Goal: Answer question/provide support: Share knowledge or assist other users

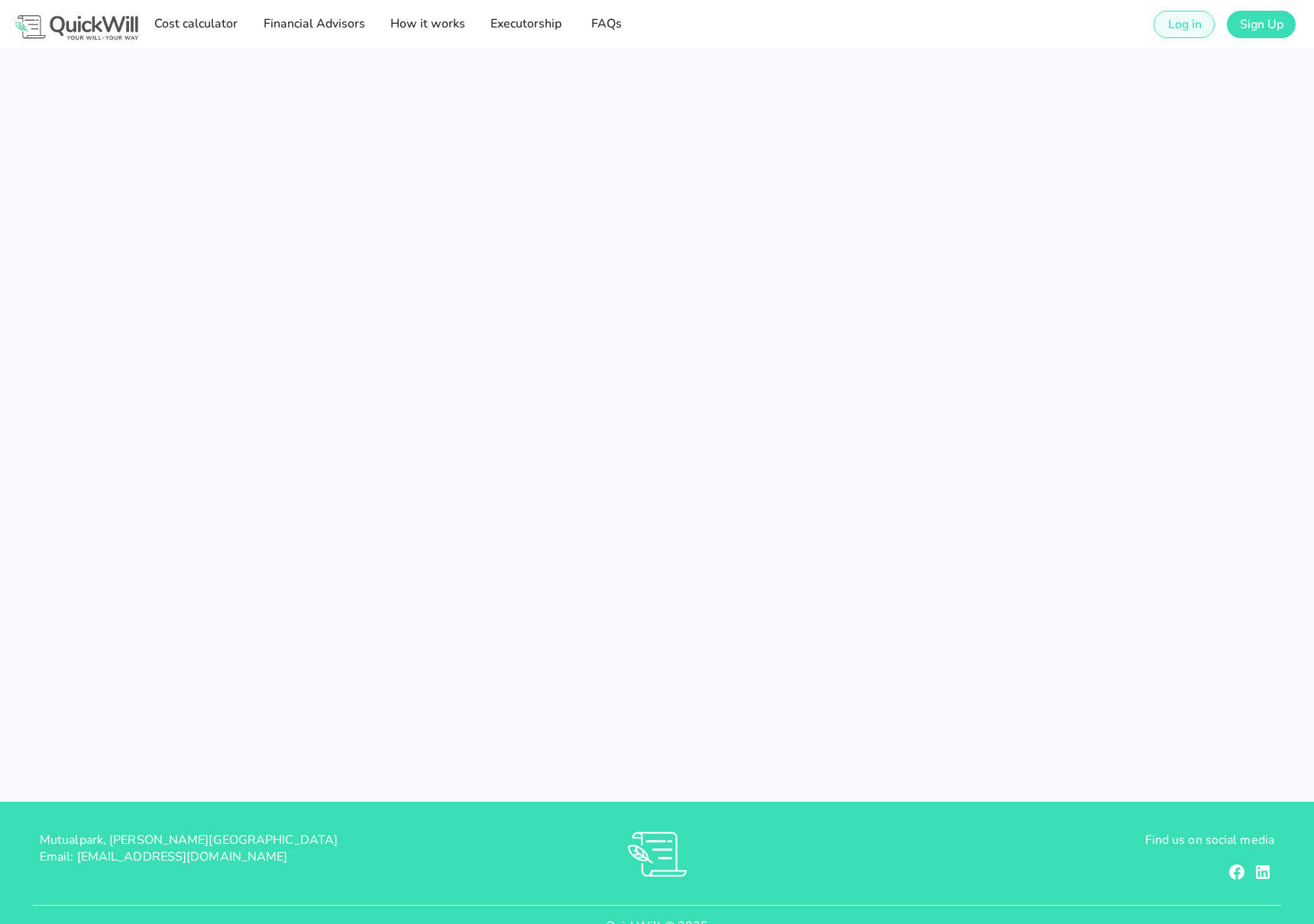
type input "[EMAIL_ADDRESS][DOMAIN_NAME]"
click at [1171, 29] on span "Log in" at bounding box center [1184, 25] width 35 height 16
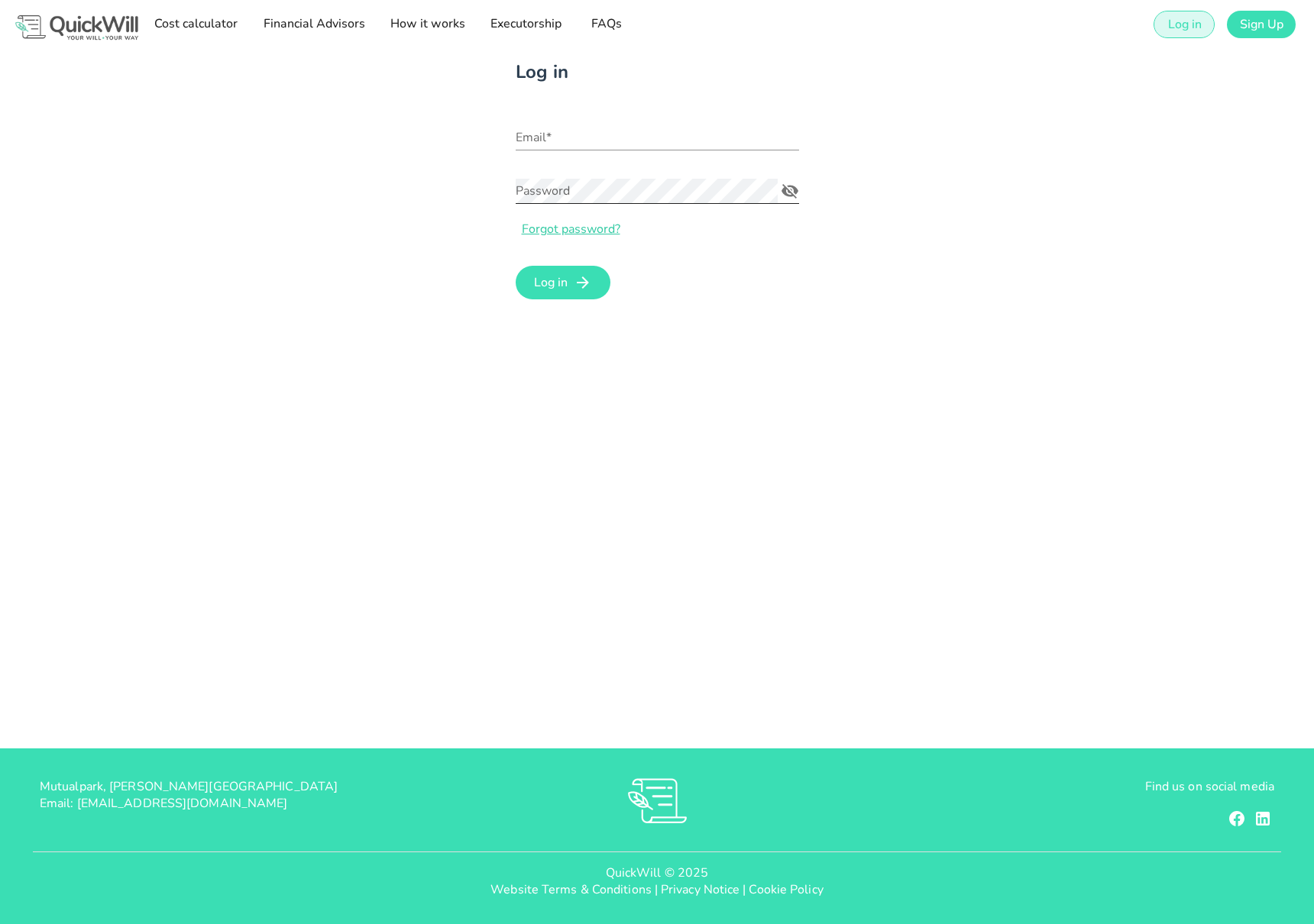
type input "[EMAIL_ADDRESS][DOMAIN_NAME]"
click at [548, 279] on span "Log in" at bounding box center [550, 283] width 35 height 16
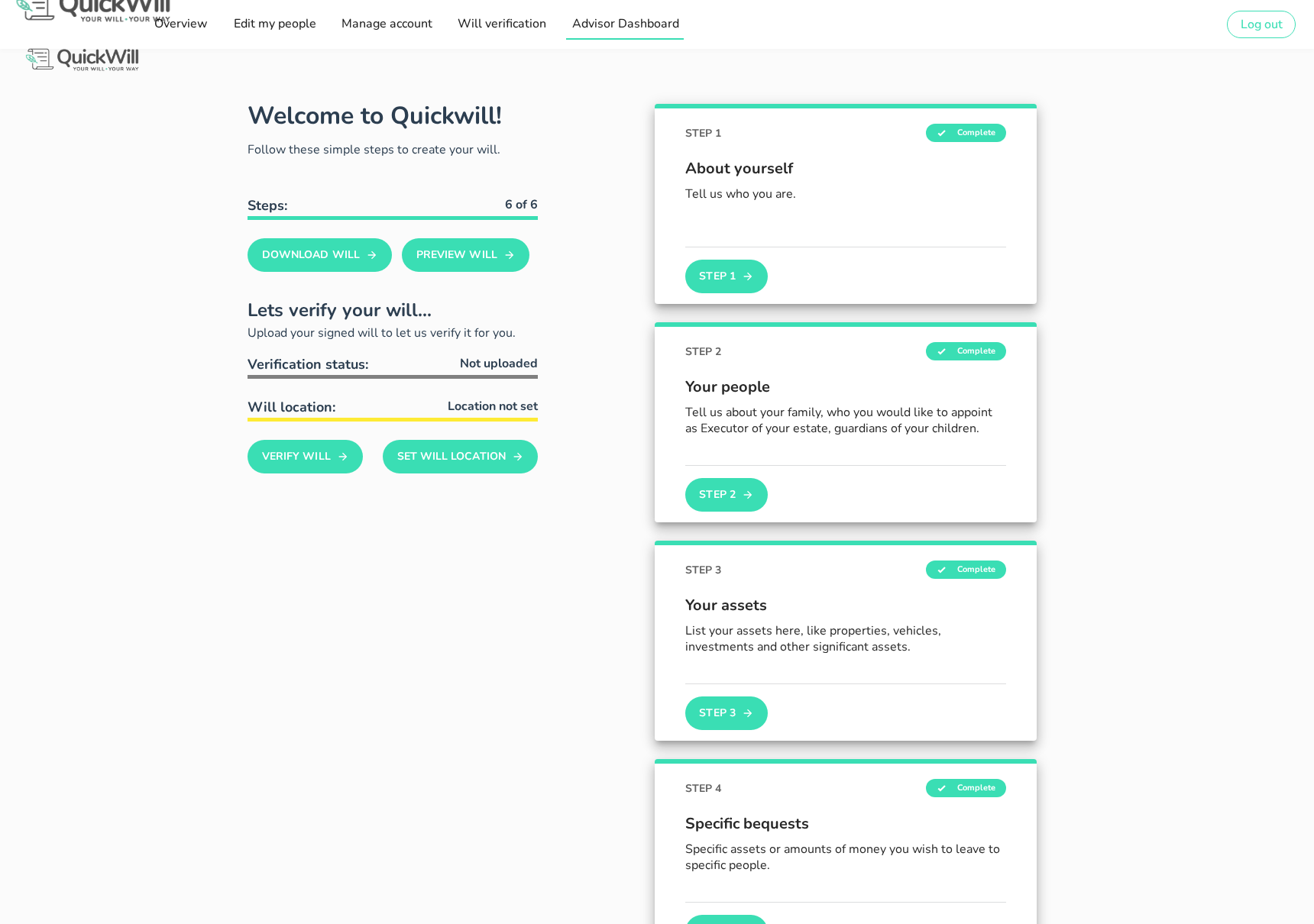
click at [588, 30] on span "Advisor Dashboard" at bounding box center [625, 24] width 107 height 16
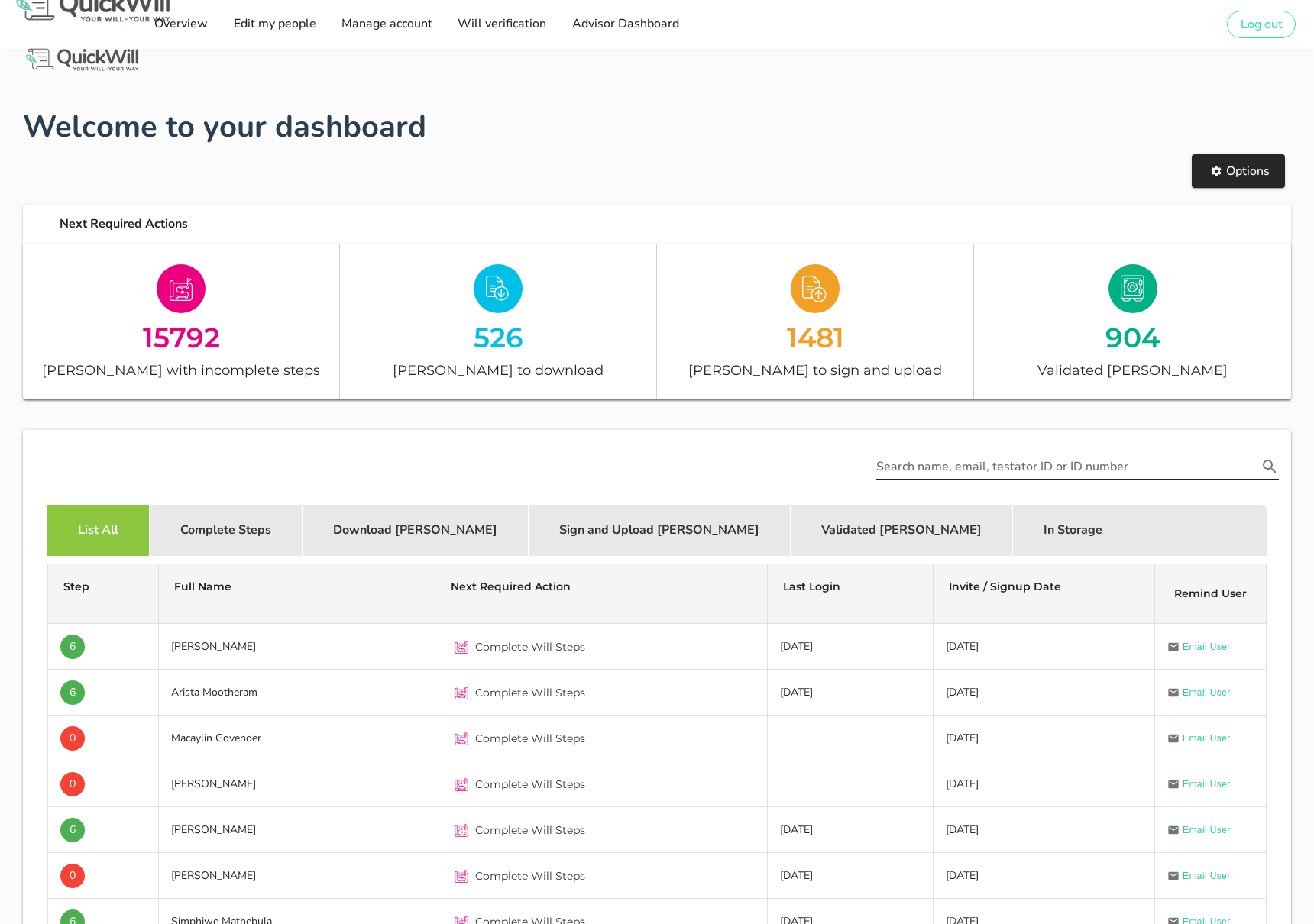
click at [958, 477] on div "Search name, email, testator ID or ID number" at bounding box center [1077, 467] width 421 height 69
click at [958, 475] on input "Search name, email, testator ID or ID number" at bounding box center [1067, 467] width 381 height 25
paste input "rochelle@sterlingwealth.co.za"
click at [1261, 468] on icon "Search name, email, testator ID or ID number appended action" at bounding box center [1269, 467] width 18 height 18
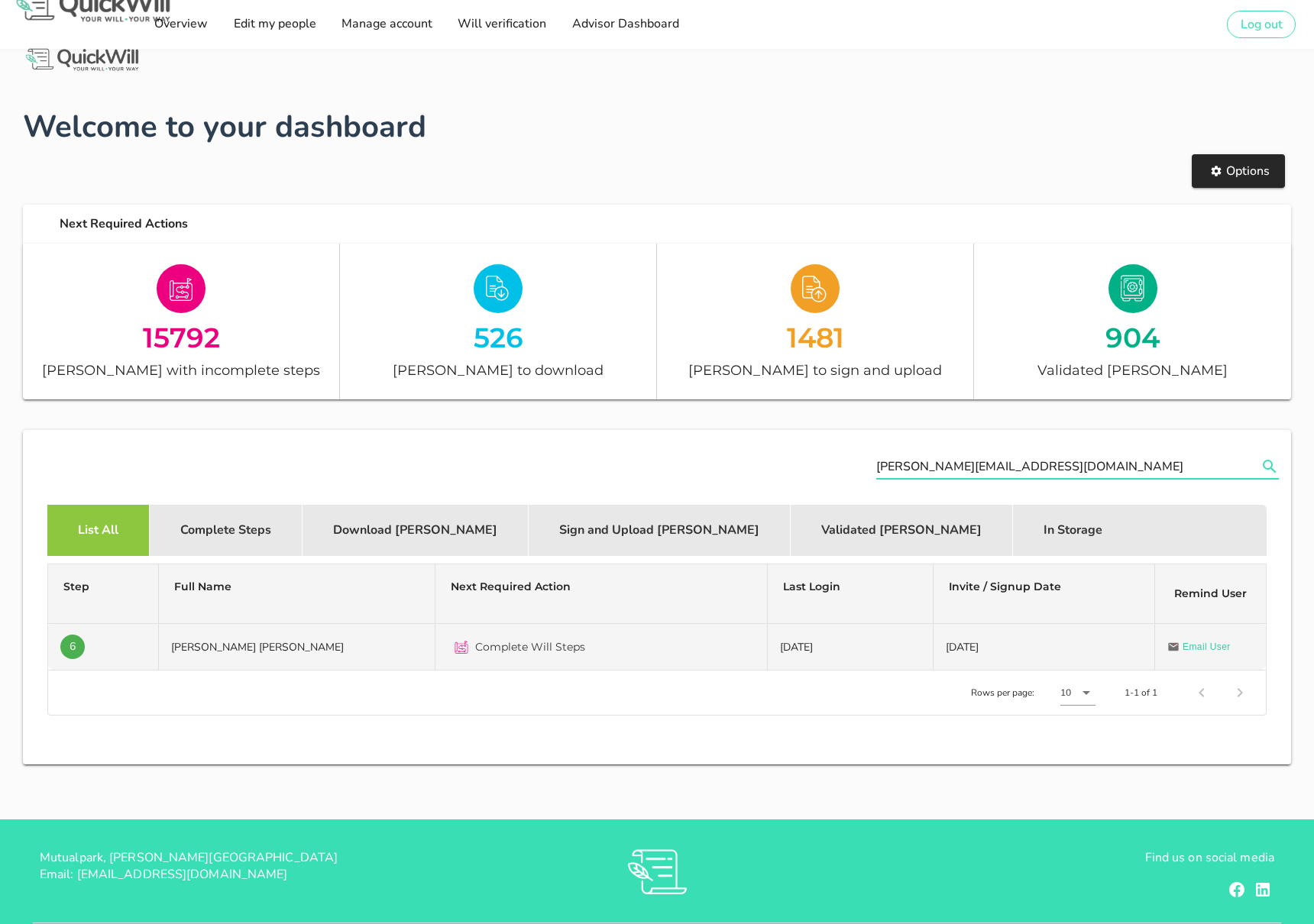
type input "rochelle@sterlingwealth.co.za"
click at [326, 638] on td "Wilhelm Andre De Zwart" at bounding box center [297, 647] width 276 height 45
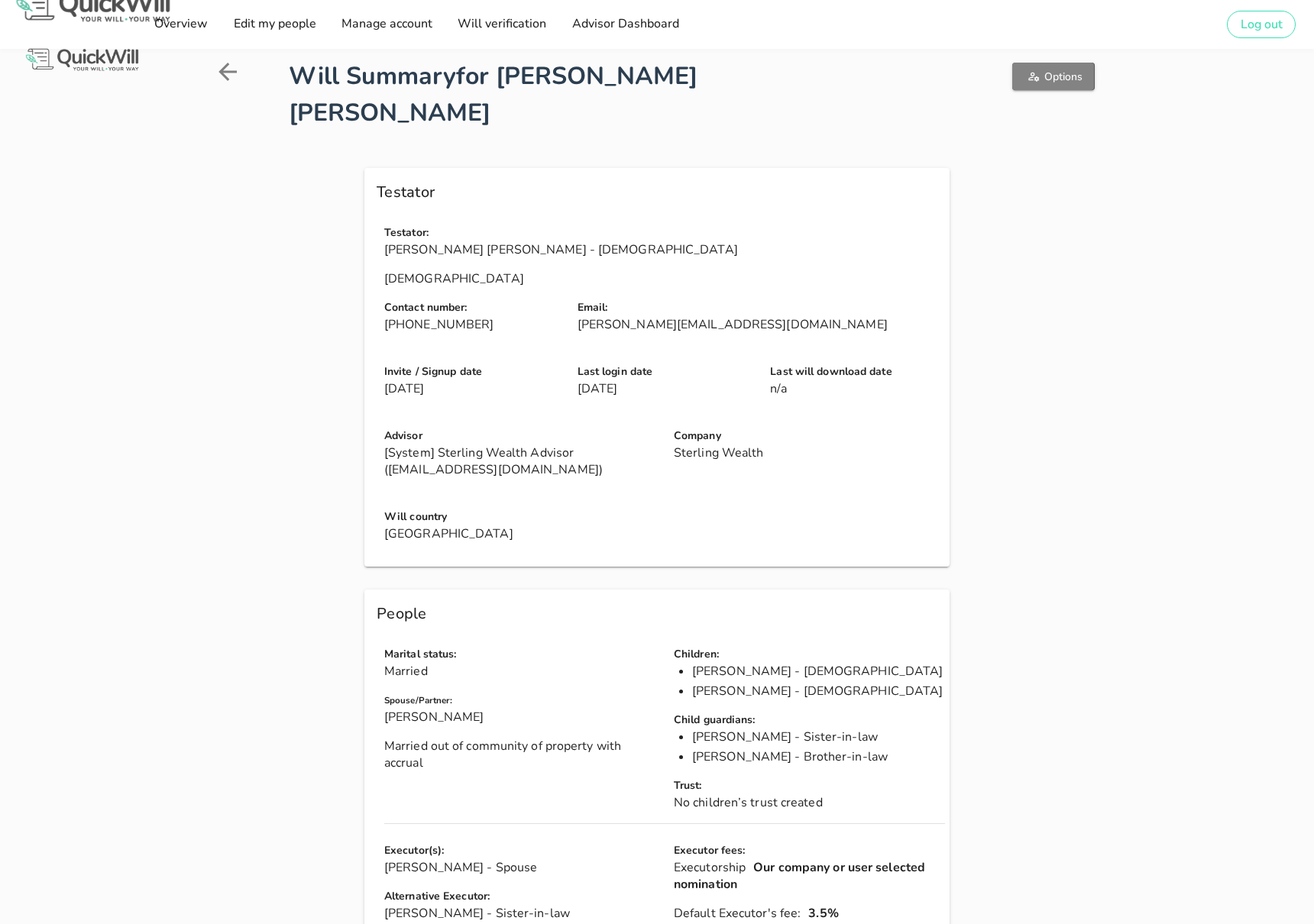
click at [1041, 79] on span "Options" at bounding box center [1053, 76] width 57 height 15
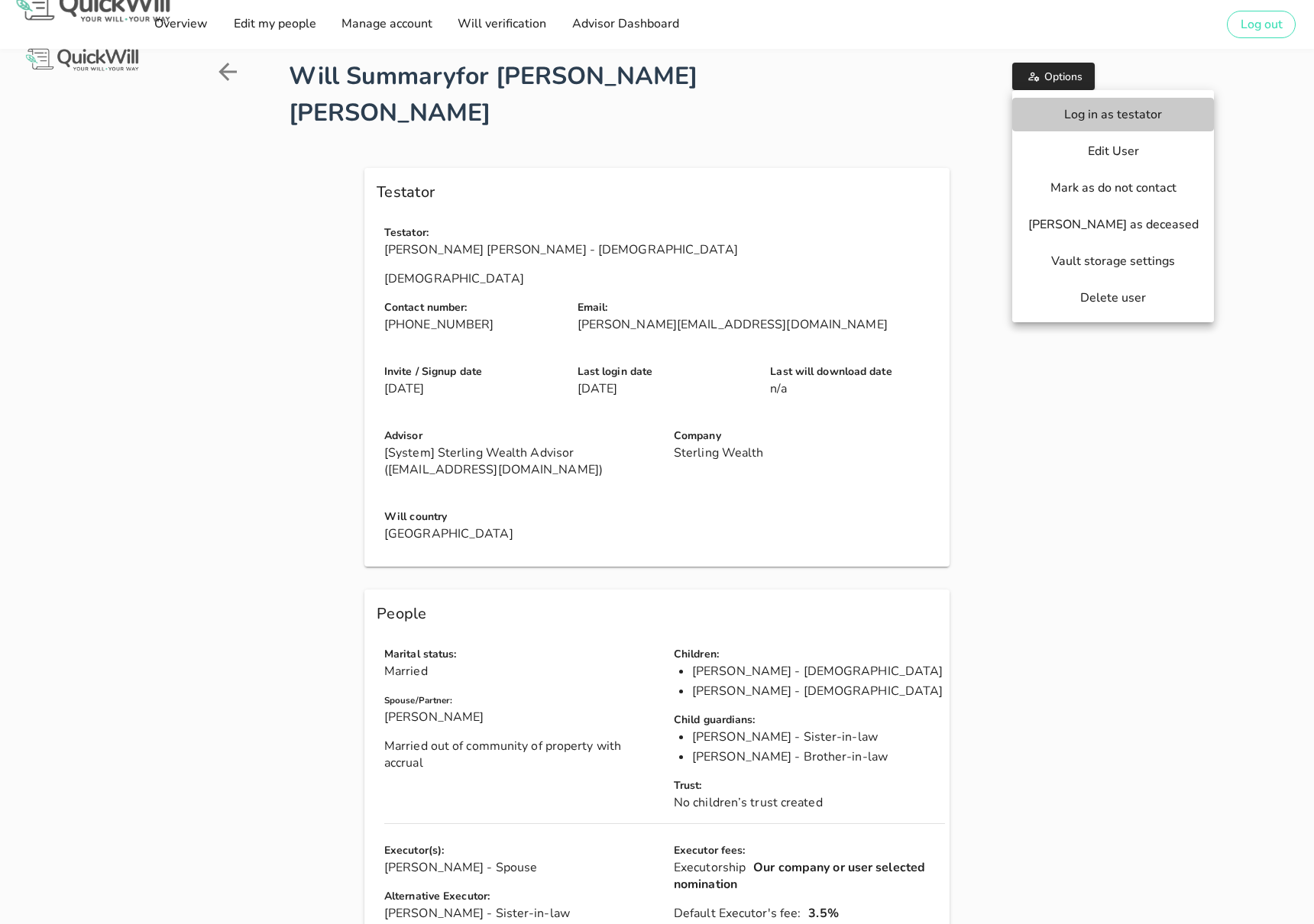
click at [1048, 114] on span "Log in as testator" at bounding box center [1113, 115] width 171 height 16
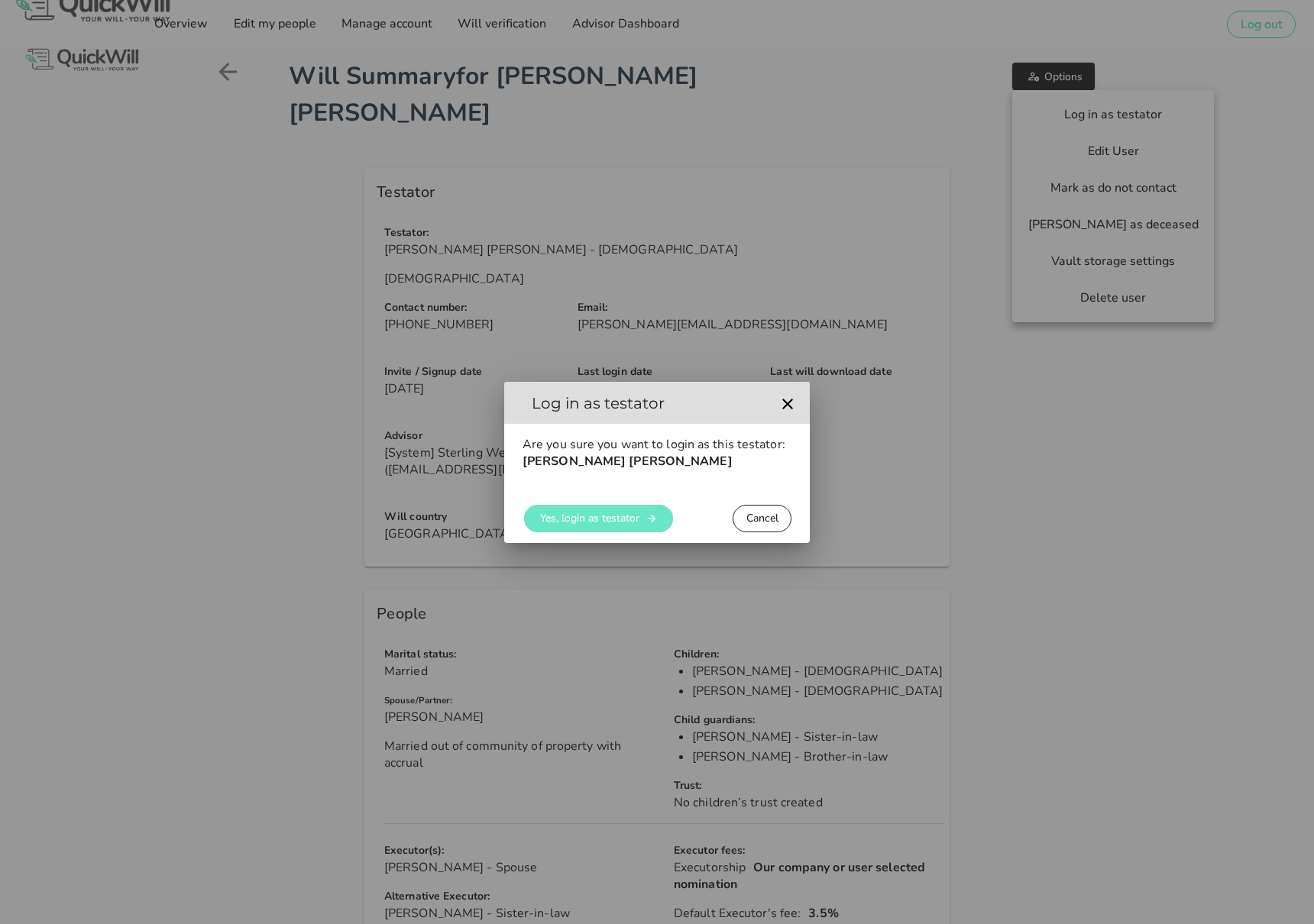
click at [557, 510] on button "Yes, login as testator" at bounding box center [598, 518] width 149 height 27
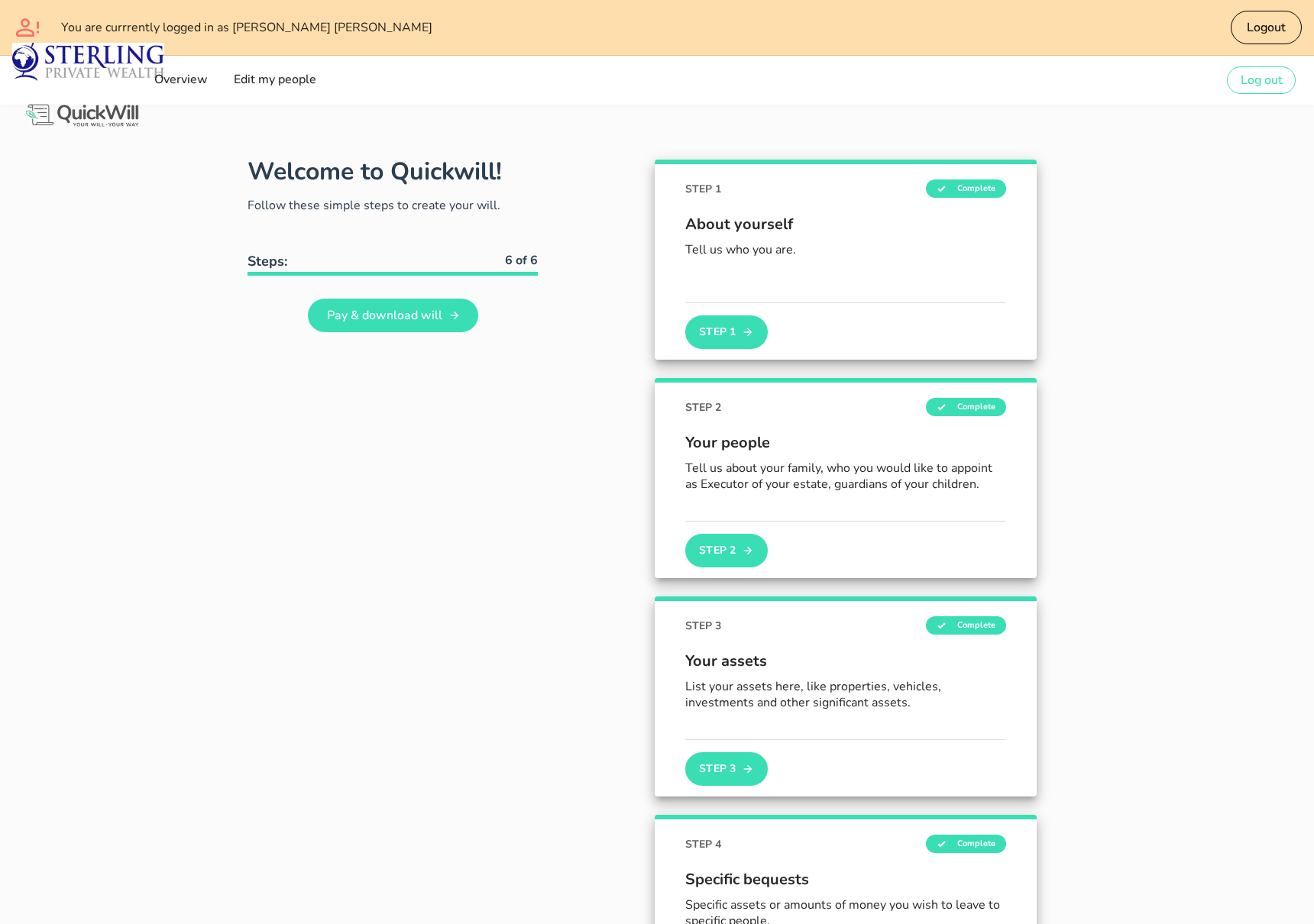
type input "[EMAIL_ADDRESS][DOMAIN_NAME]"
type input "hannesvantonder+prodtestadmin@gmail.com"
click at [228, 909] on button "Update" at bounding box center [227, 899] width 60 height 27
type input "hannesvantonder+prodtestadmin@gmail.com"
